Goal: Task Accomplishment & Management: Complete application form

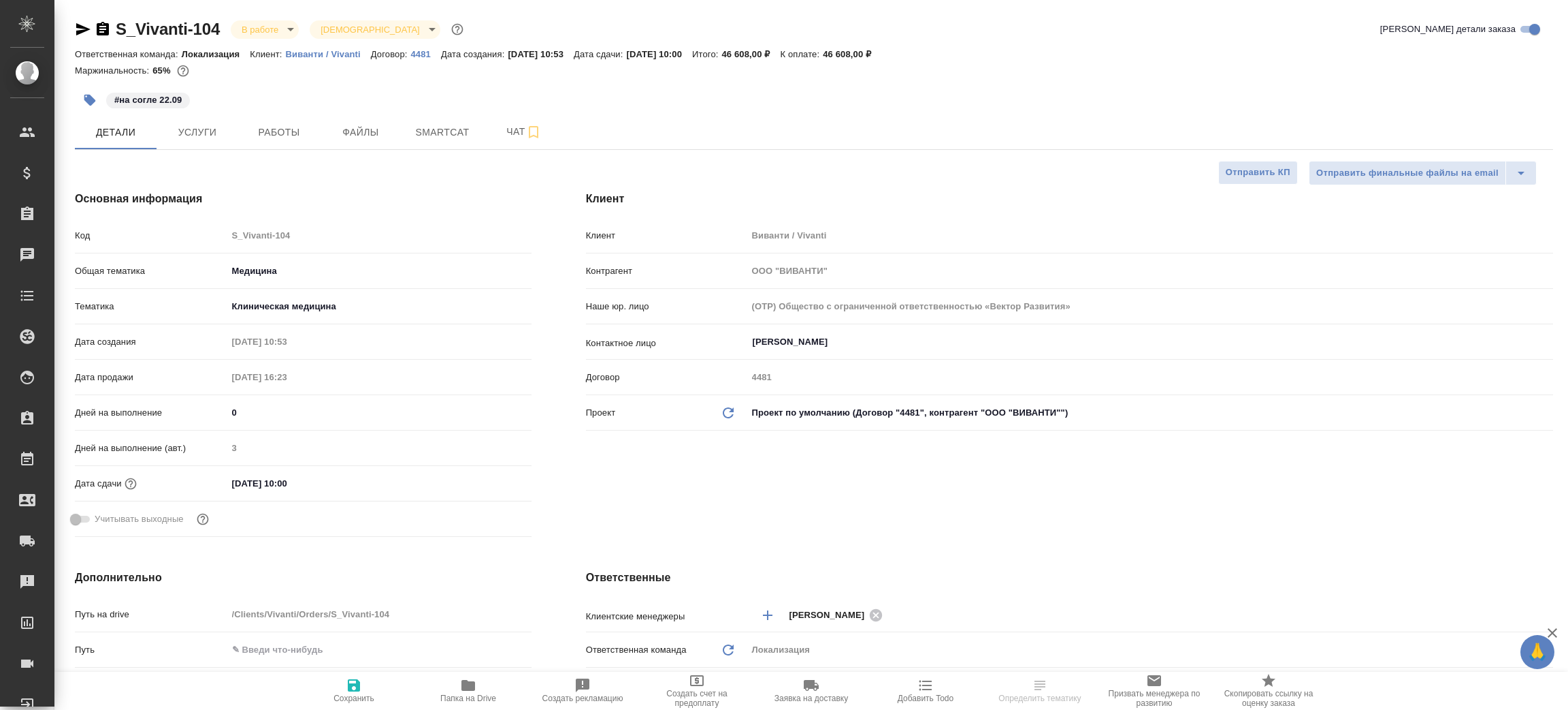
select select "RU"
type input "[PERSON_NAME]"
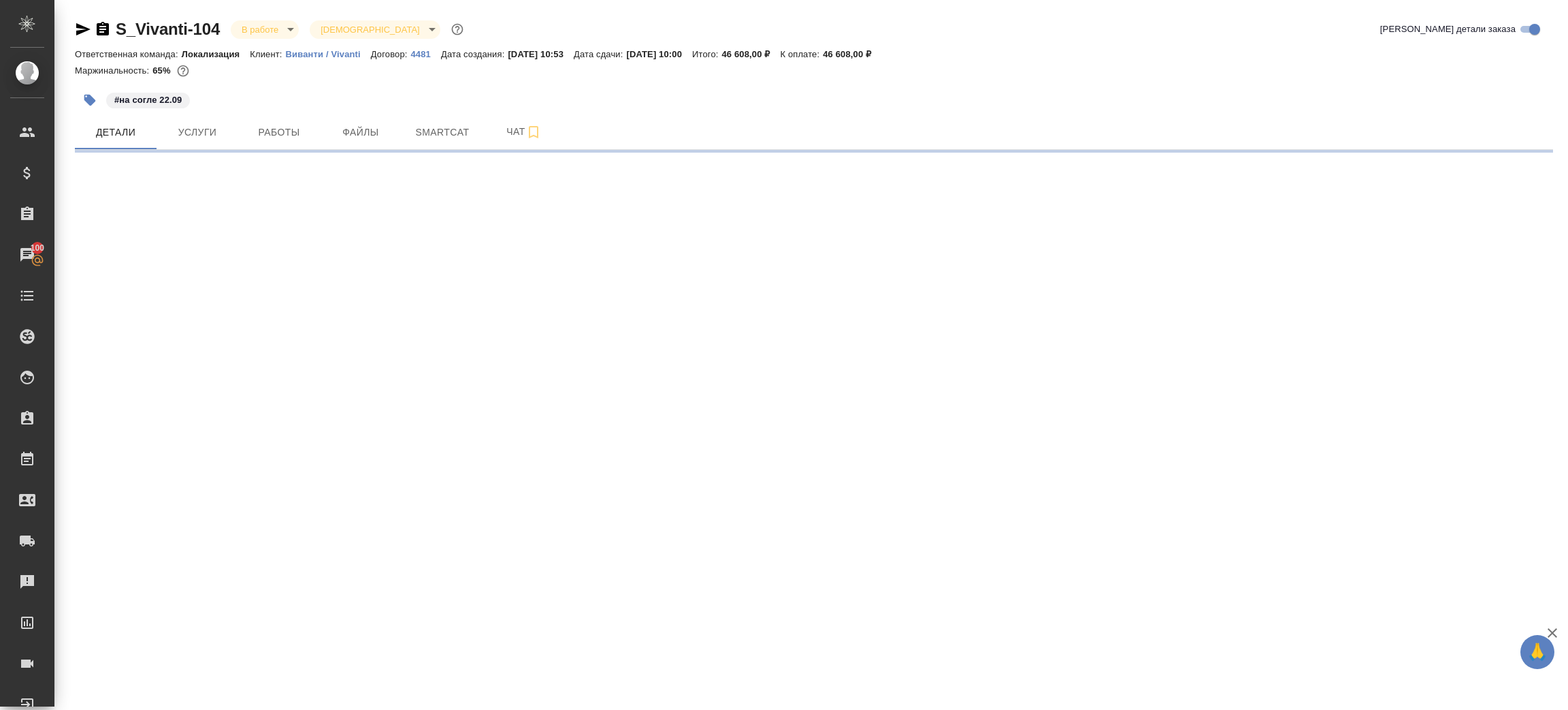
select select "RU"
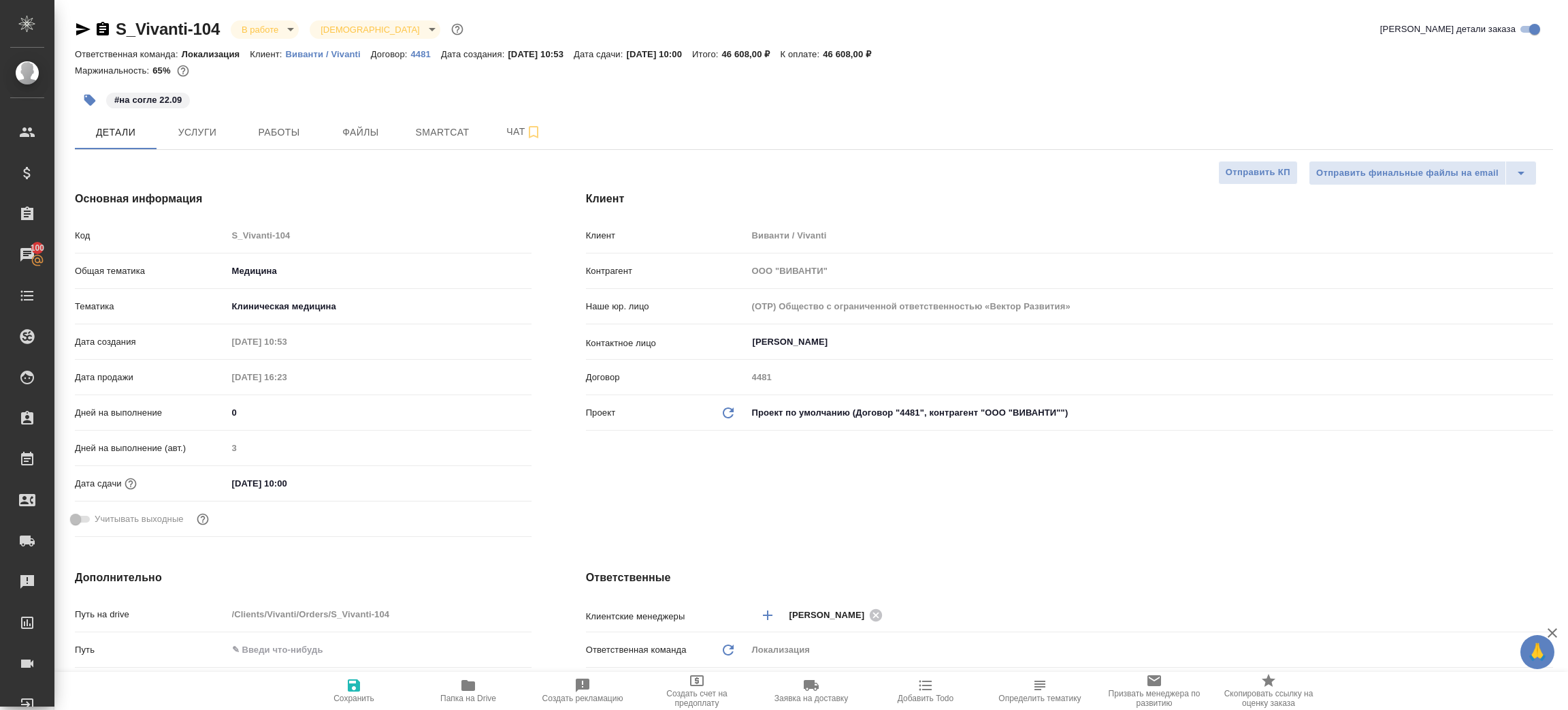
type textarea "x"
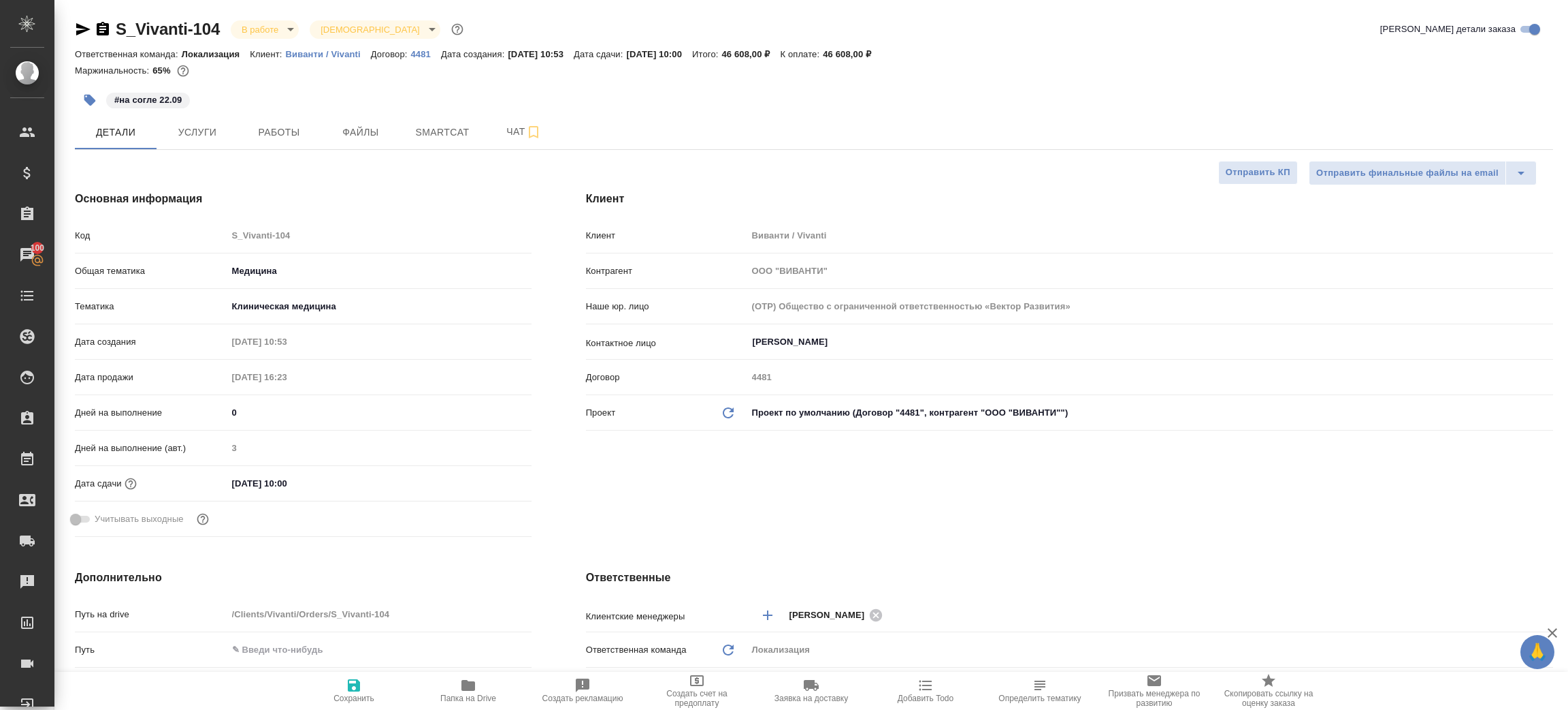
type textarea "x"
click at [484, 689] on span "Папка на Drive" at bounding box center [468, 690] width 98 height 26
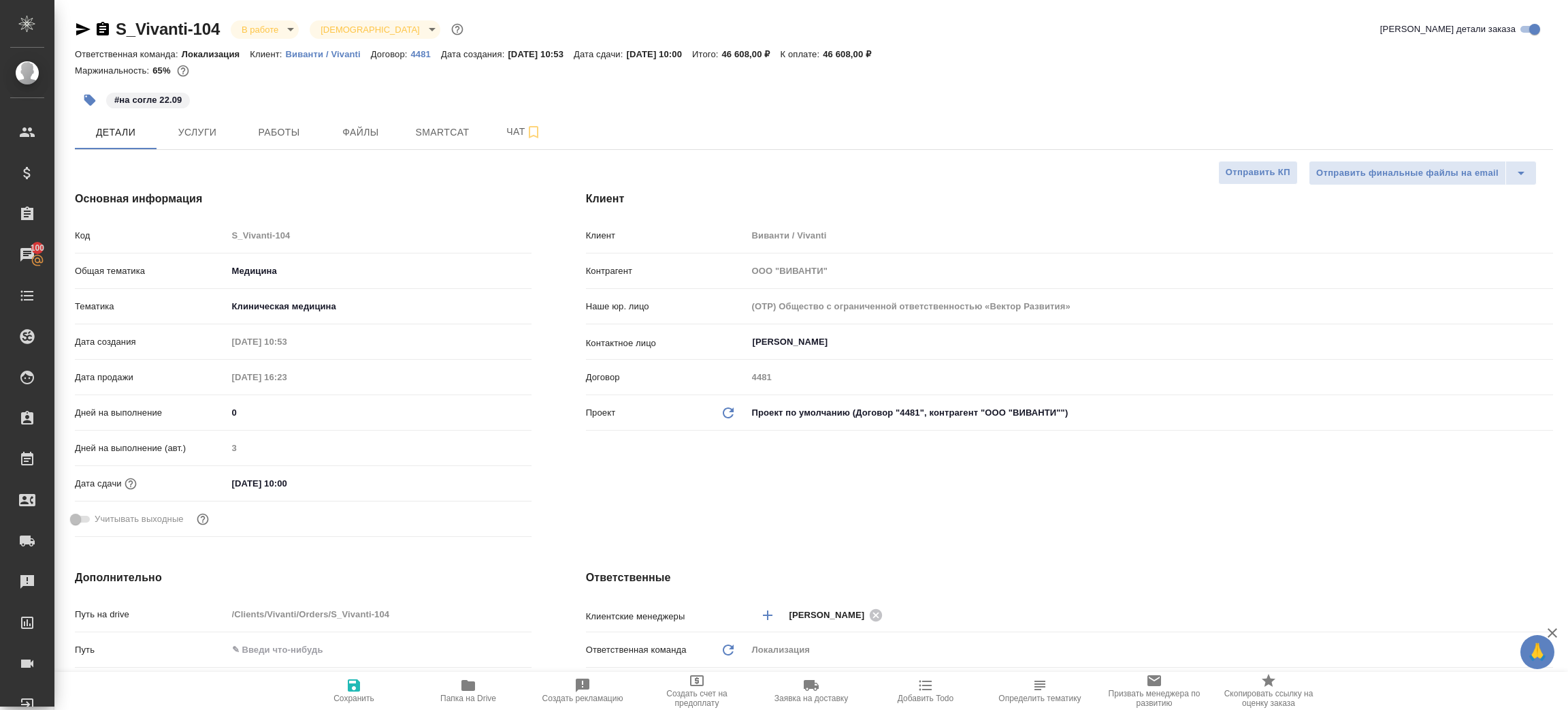
type textarea "x"
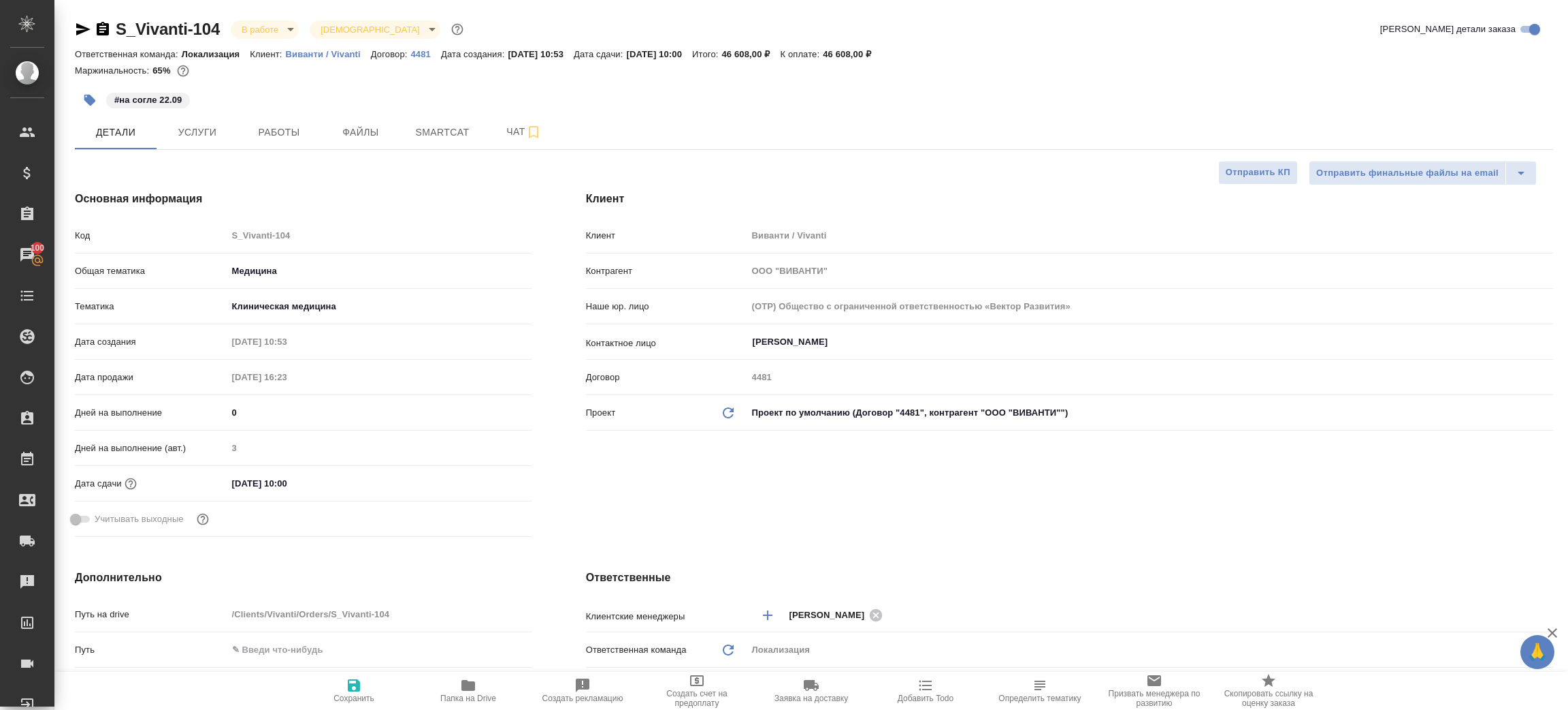
type textarea "x"
